Goal: Task Accomplishment & Management: Manage account settings

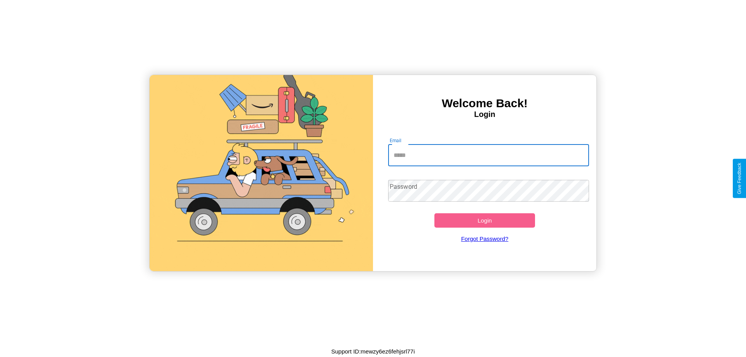
click at [489, 155] on input "Email" at bounding box center [488, 156] width 201 height 22
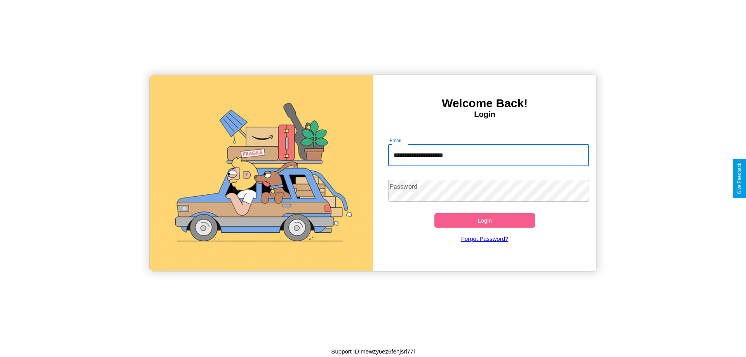
type input "**********"
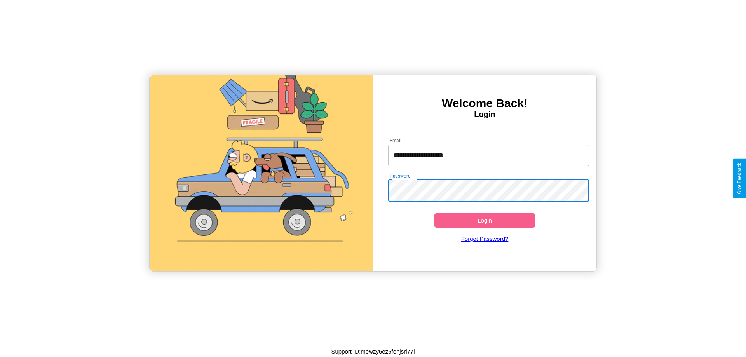
click at [485, 220] on button "Login" at bounding box center [485, 220] width 101 height 14
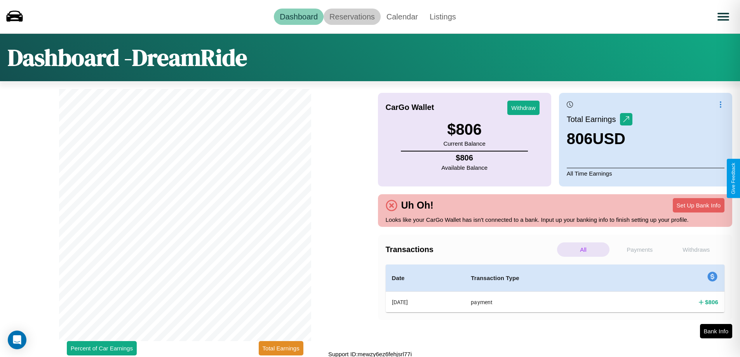
click at [352, 16] on link "Reservations" at bounding box center [352, 17] width 57 height 16
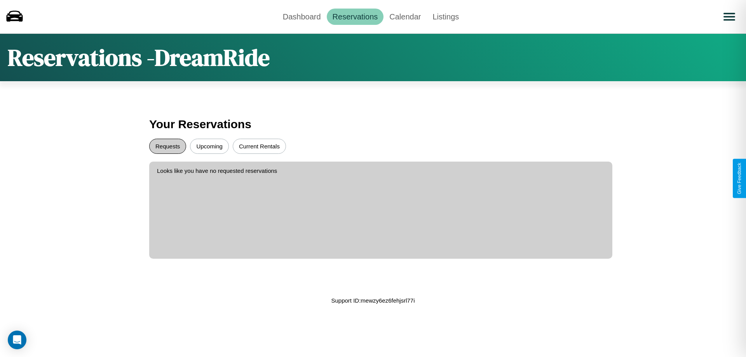
click at [168, 146] on button "Requests" at bounding box center [167, 146] width 37 height 15
click at [259, 146] on button "Current Rentals" at bounding box center [259, 146] width 53 height 15
click at [302, 16] on link "Dashboard" at bounding box center [302, 17] width 50 height 16
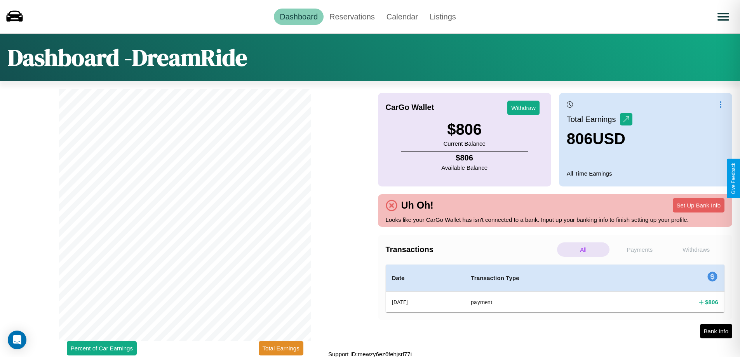
click at [696, 250] on p "Withdraws" at bounding box center [696, 250] width 52 height 14
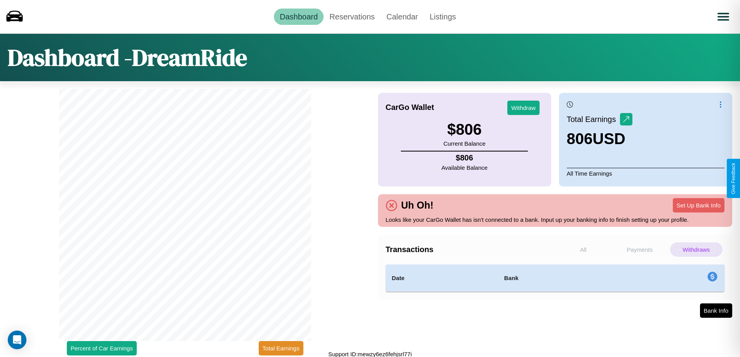
click at [640, 250] on p "Payments" at bounding box center [640, 250] width 52 height 14
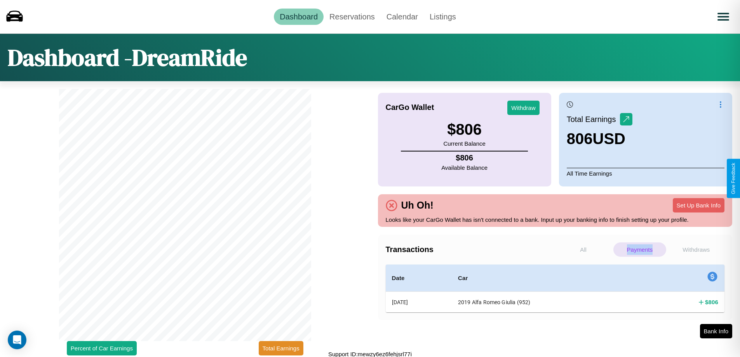
click at [640, 250] on p "Payments" at bounding box center [640, 250] width 52 height 14
